Goal: Transaction & Acquisition: Download file/media

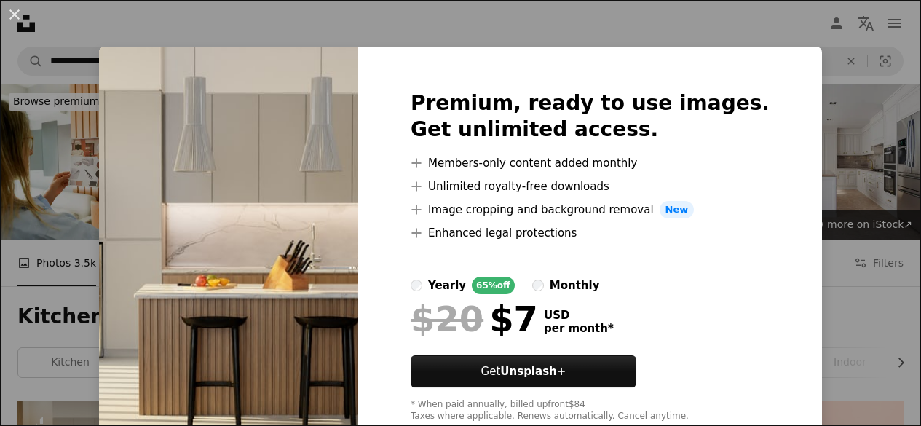
scroll to position [218, 0]
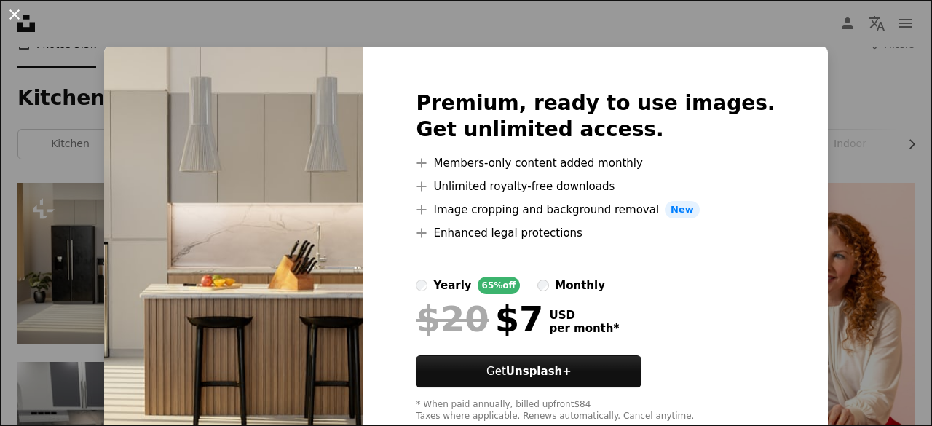
click at [12, 11] on button "An X shape" at bounding box center [14, 14] width 17 height 17
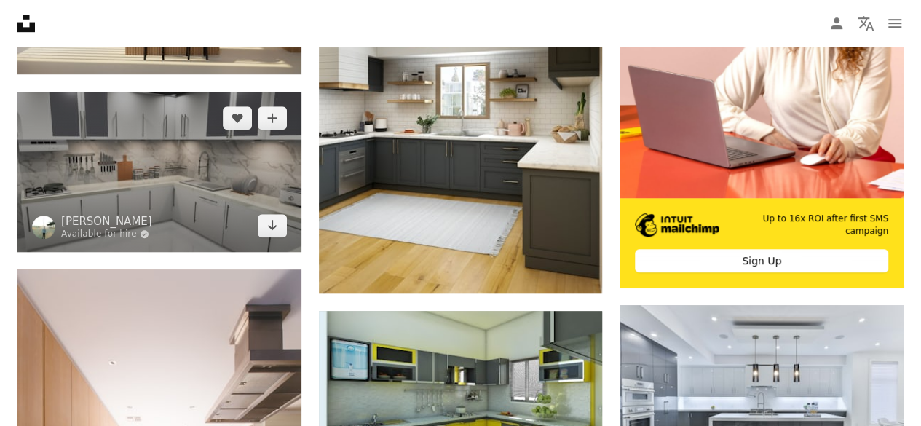
scroll to position [510, 0]
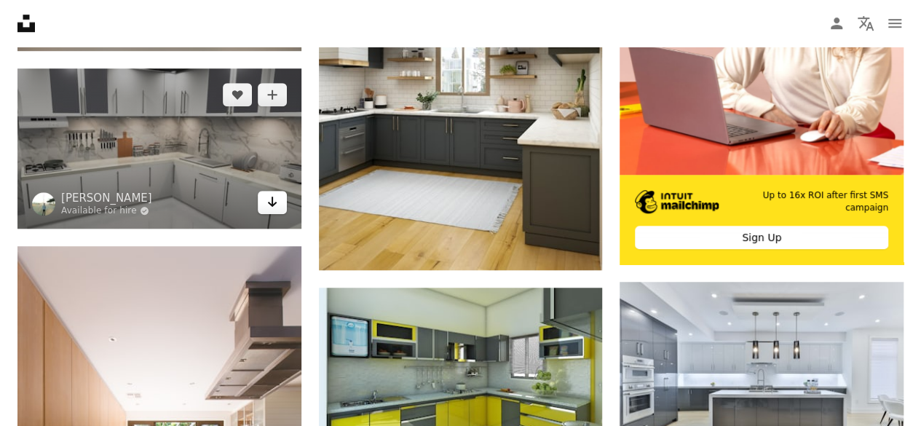
click at [272, 203] on icon "Arrow pointing down" at bounding box center [273, 201] width 12 height 17
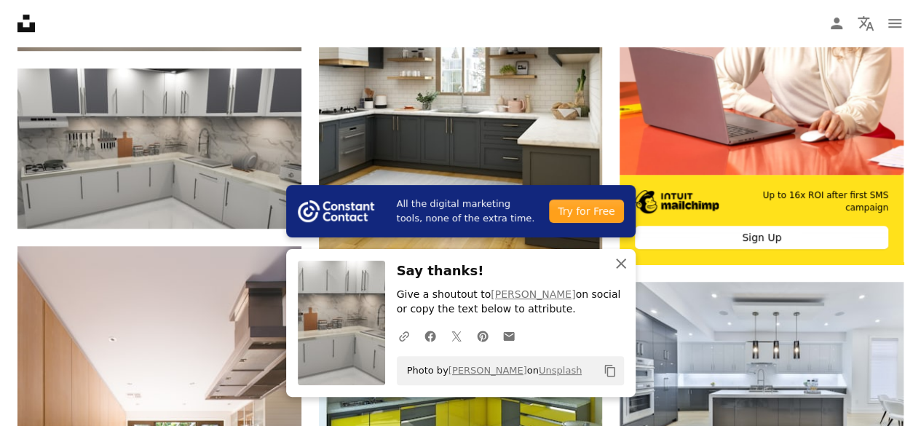
click at [621, 263] on icon "button" at bounding box center [621, 264] width 10 height 10
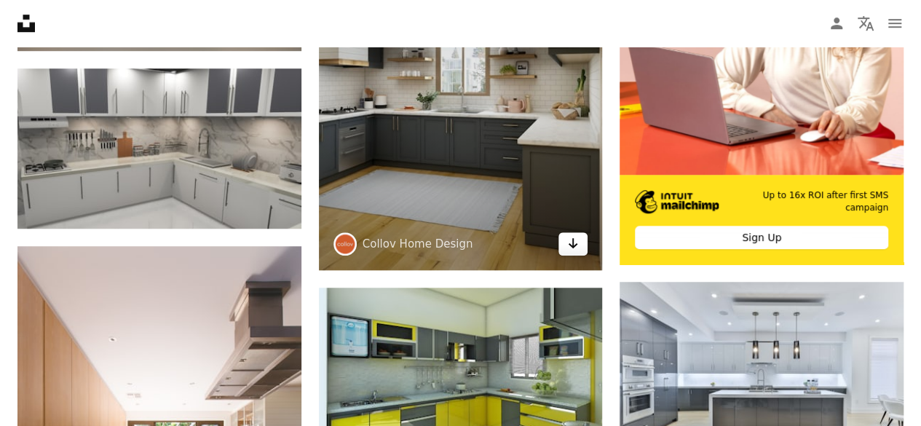
click at [571, 245] on icon "Arrow pointing down" at bounding box center [573, 243] width 12 height 17
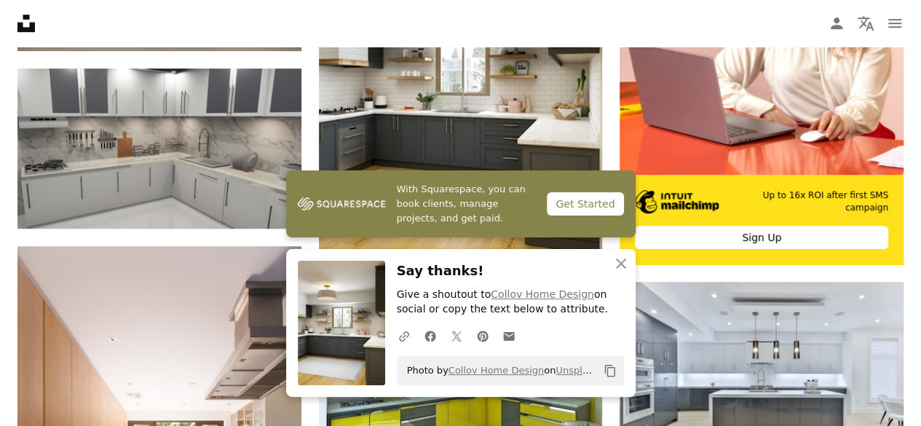
click at [611, 371] on icon "Copy content" at bounding box center [610, 370] width 13 height 13
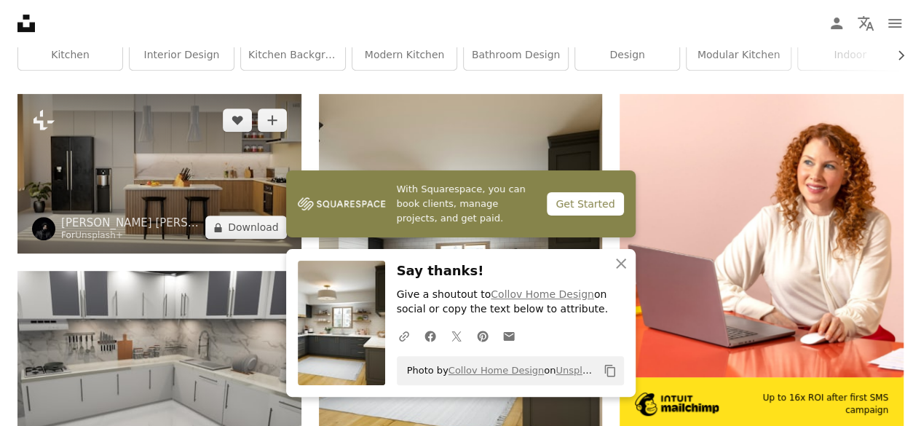
scroll to position [291, 0]
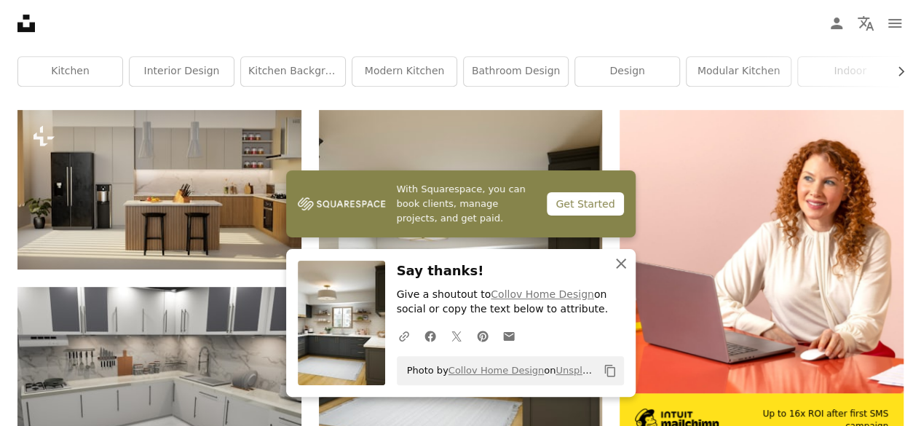
click at [621, 263] on icon "An X shape" at bounding box center [621, 263] width 17 height 17
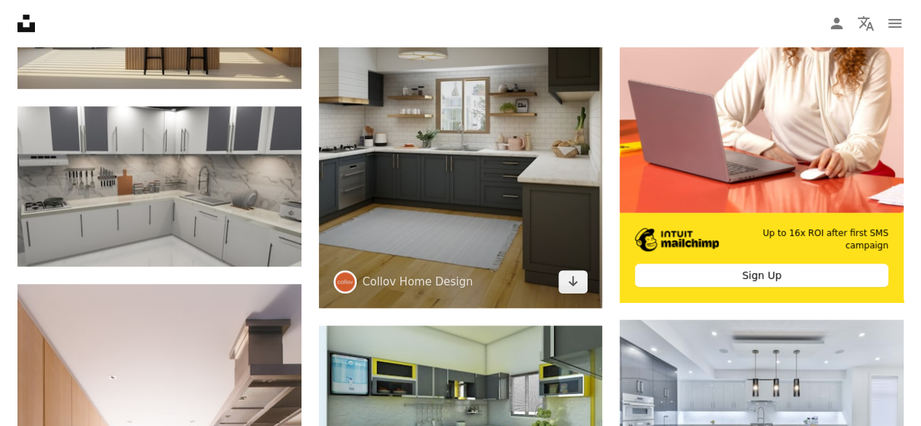
scroll to position [437, 0]
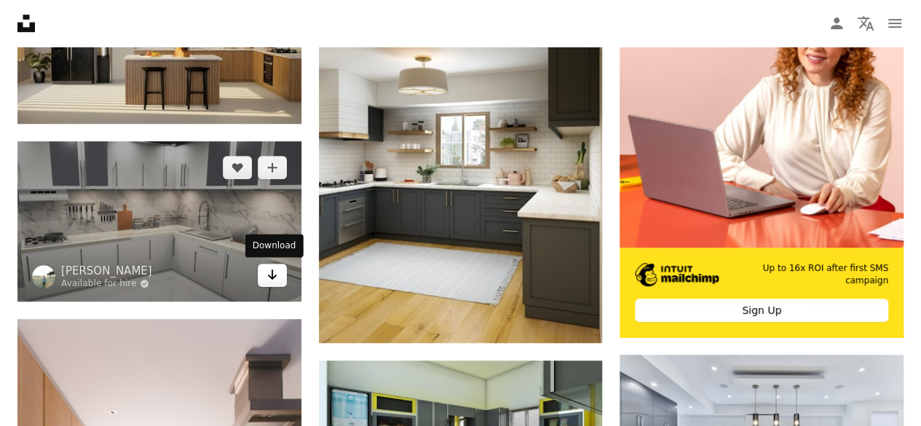
click at [271, 279] on icon "Arrow pointing down" at bounding box center [273, 274] width 12 height 17
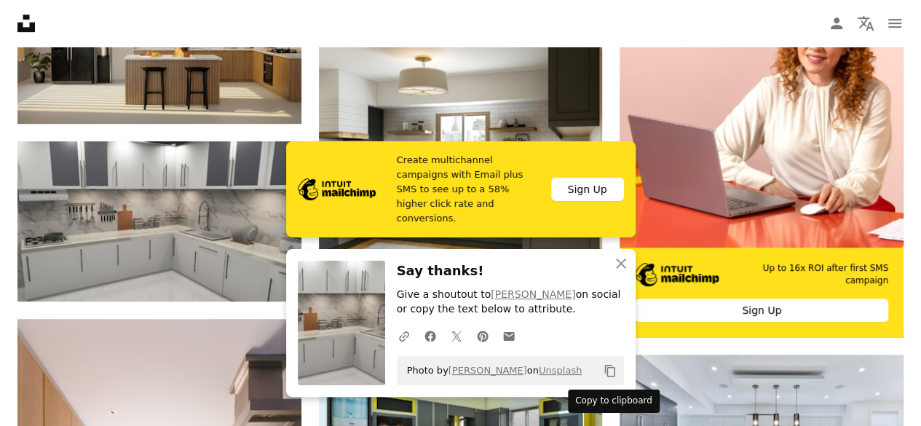
click at [610, 372] on icon "Copy content" at bounding box center [610, 370] width 13 height 13
click at [618, 259] on icon "An X shape" at bounding box center [621, 263] width 17 height 17
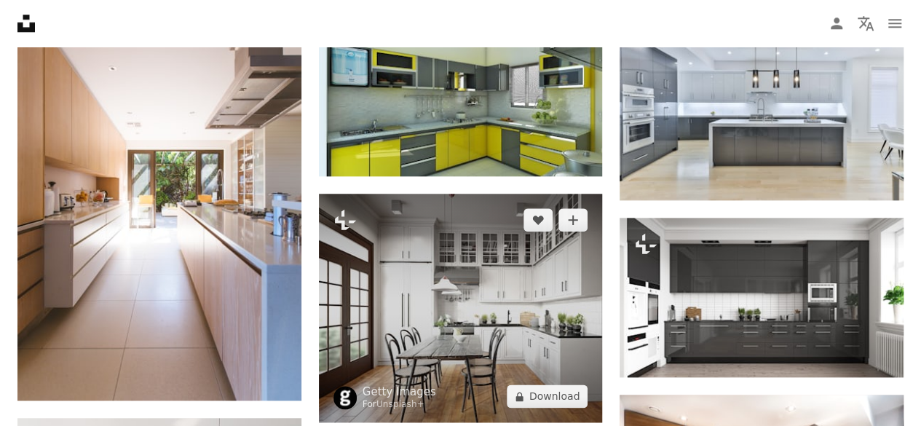
scroll to position [801, 0]
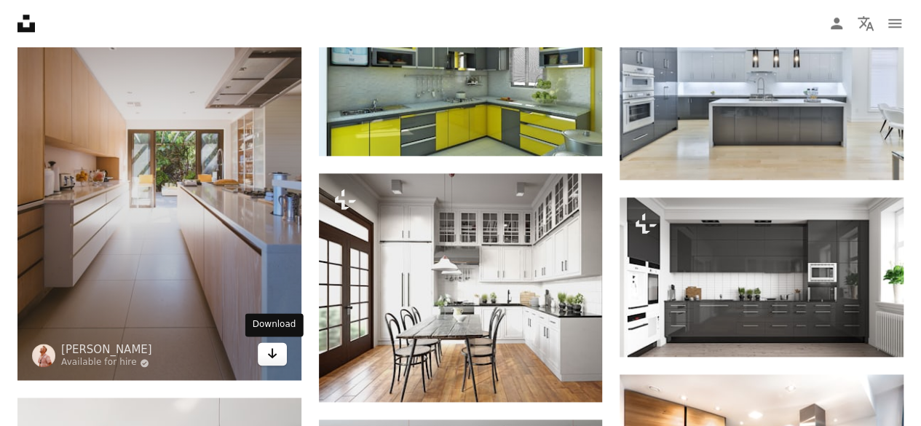
click at [269, 353] on icon "Arrow pointing down" at bounding box center [273, 352] width 12 height 17
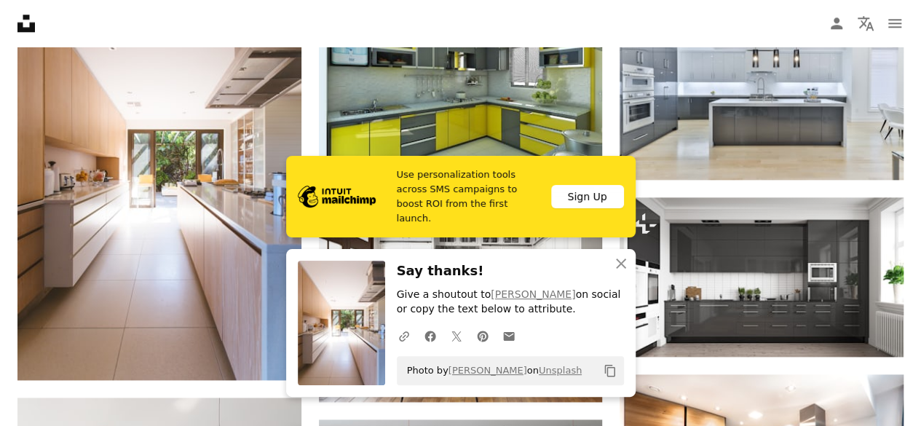
click at [614, 371] on icon "Copy to clipboard" at bounding box center [609, 371] width 10 height 12
click at [622, 264] on icon "button" at bounding box center [621, 264] width 10 height 10
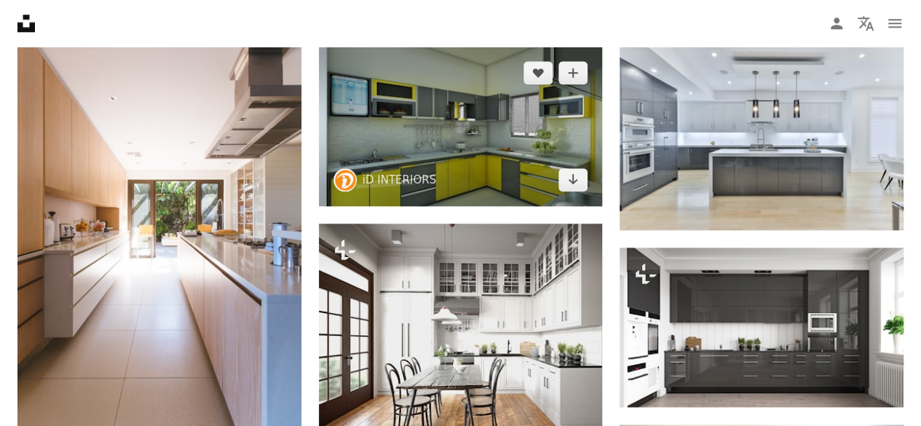
scroll to position [728, 0]
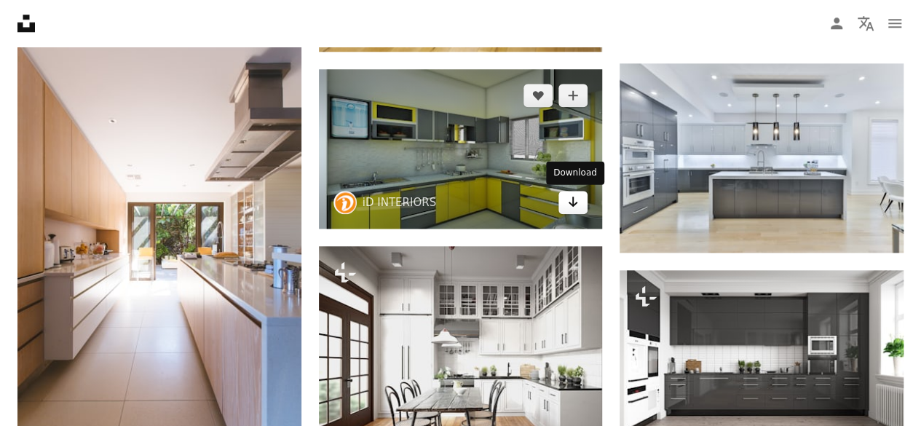
click at [575, 202] on icon "Arrow pointing down" at bounding box center [573, 201] width 12 height 17
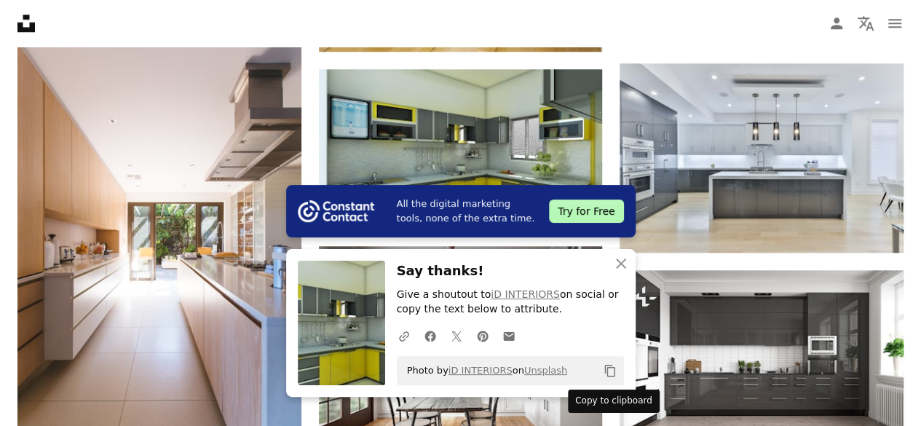
click at [612, 372] on icon "Copy content" at bounding box center [610, 370] width 13 height 13
